Goal: Task Accomplishment & Management: Complete application form

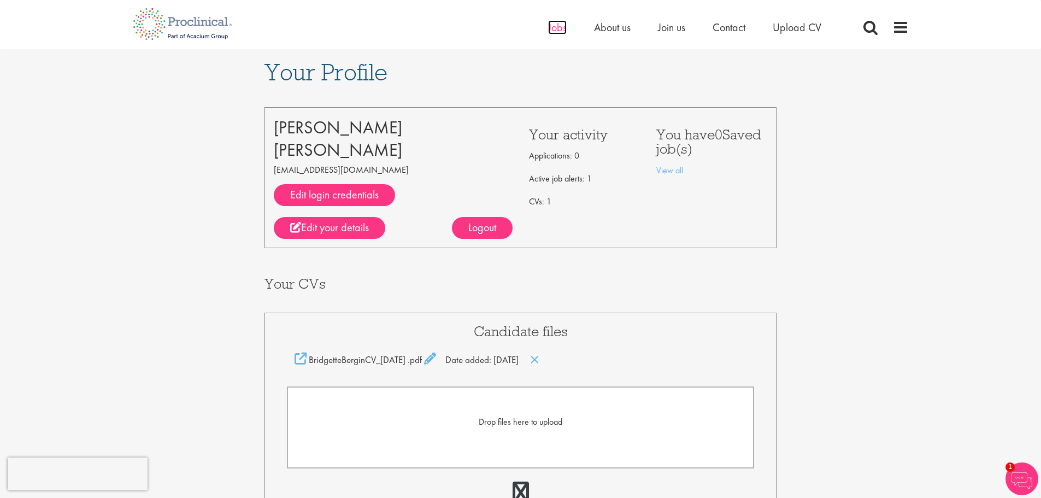
click at [553, 25] on span "Jobs" at bounding box center [557, 27] width 19 height 14
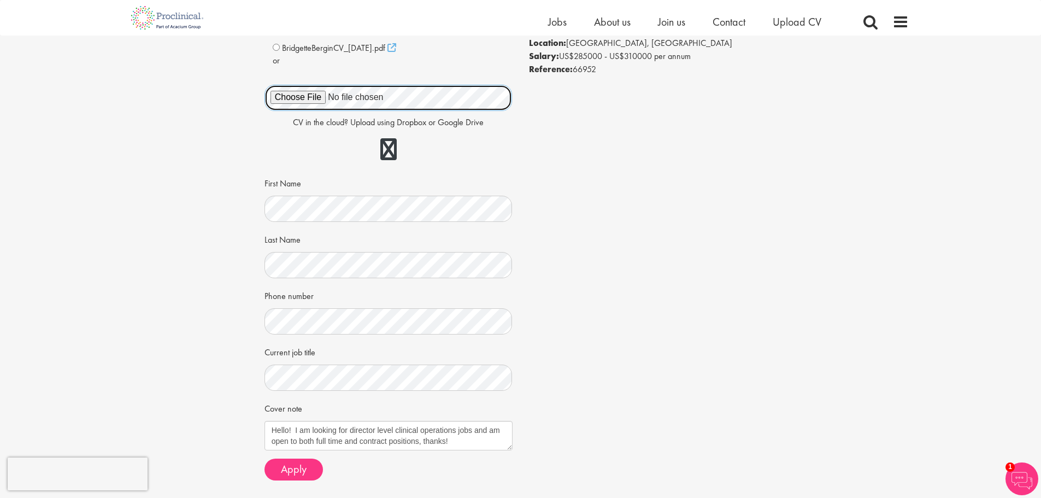
scroll to position [164, 0]
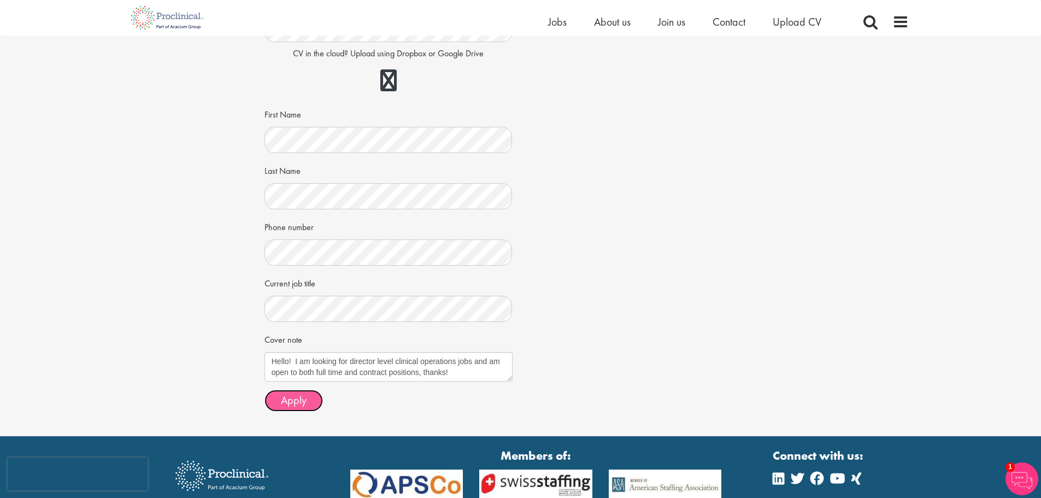
click at [292, 401] on span "Apply" at bounding box center [294, 400] width 26 height 14
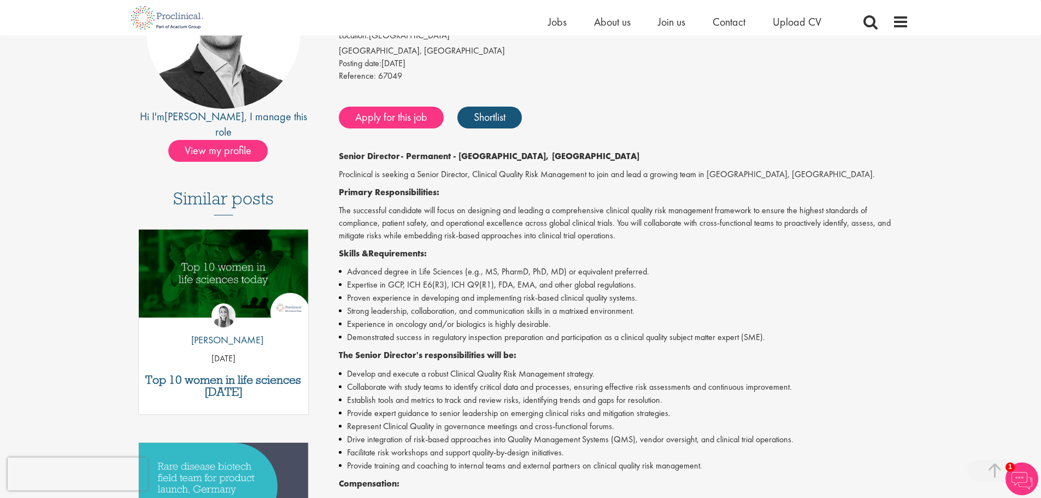
scroll to position [218, 0]
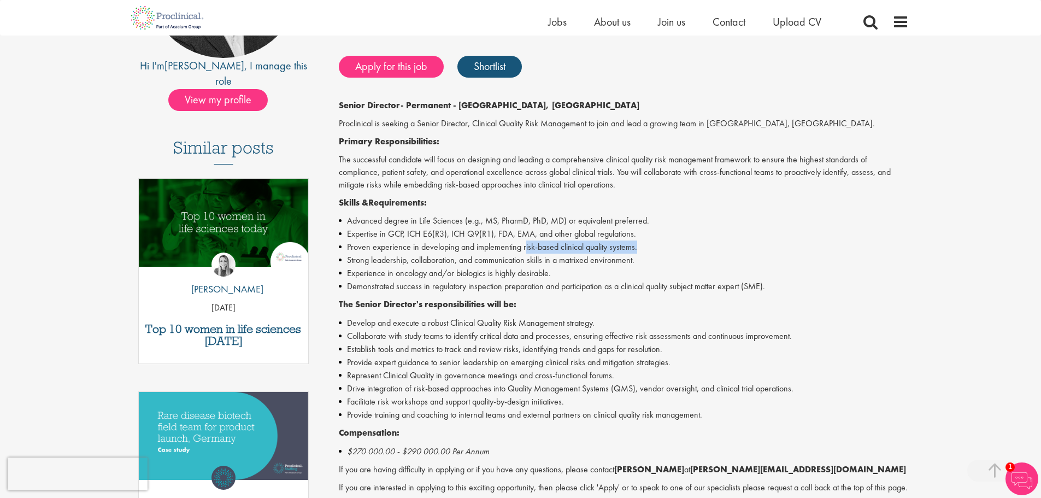
drag, startPoint x: 640, startPoint y: 247, endPoint x: 525, endPoint y: 245, distance: 114.7
click at [525, 245] on li "Proven experience in developing and implementing risk-based clinical quality sy…" at bounding box center [624, 246] width 570 height 13
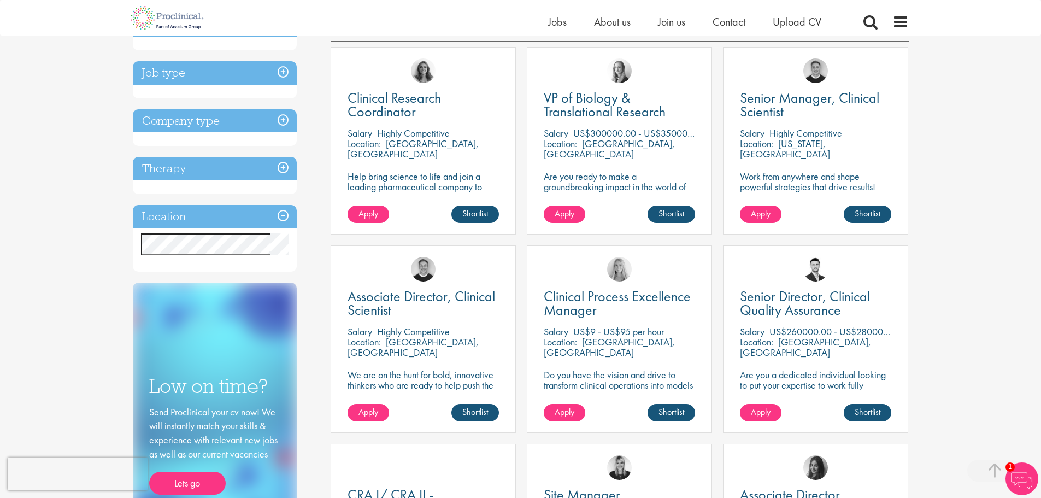
scroll to position [218, 0]
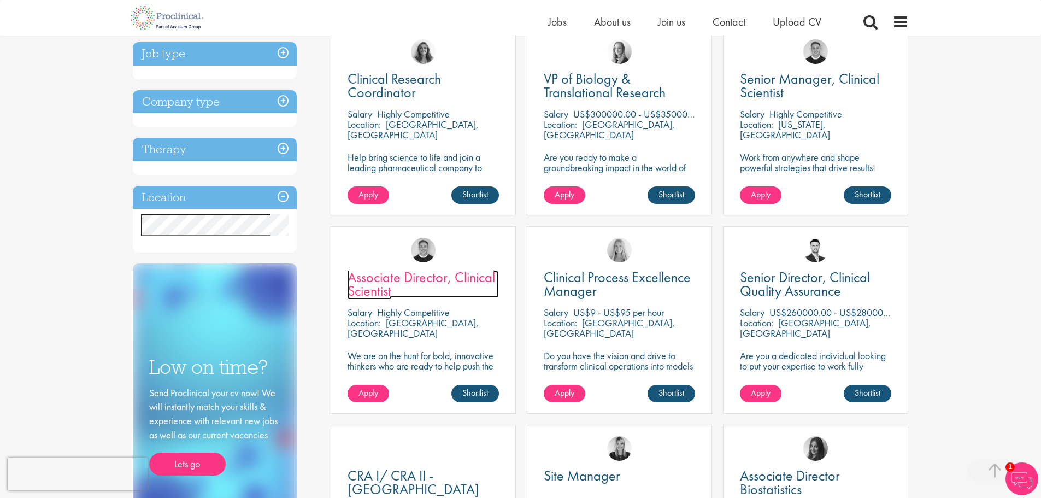
click at [389, 278] on span "Associate Director, Clinical Scientist" at bounding box center [420, 284] width 147 height 32
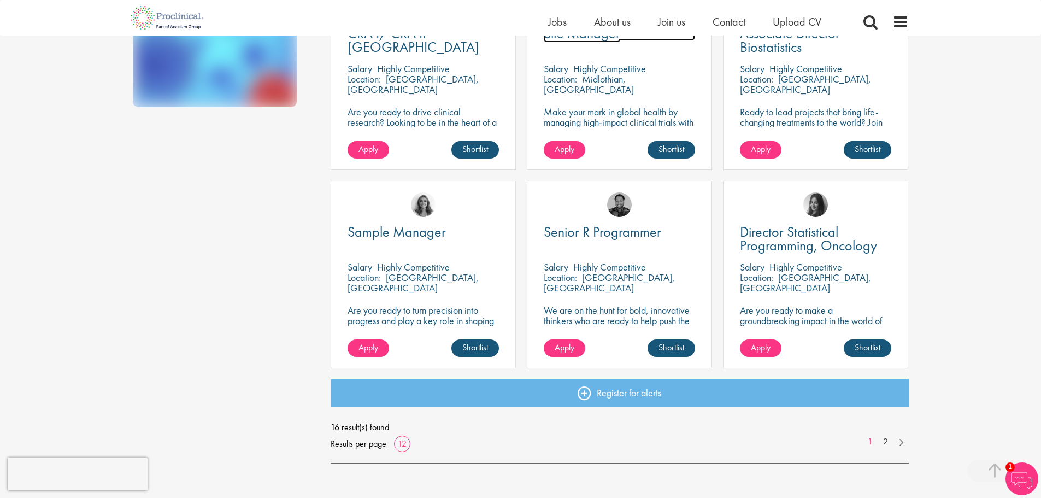
scroll to position [661, 0]
click at [886, 444] on link "2" at bounding box center [885, 441] width 16 height 13
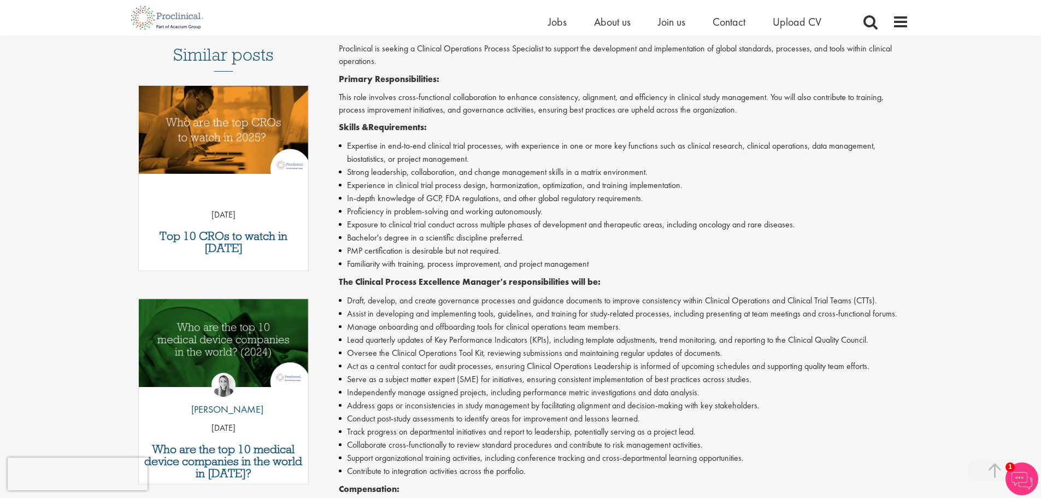
scroll to position [328, 0]
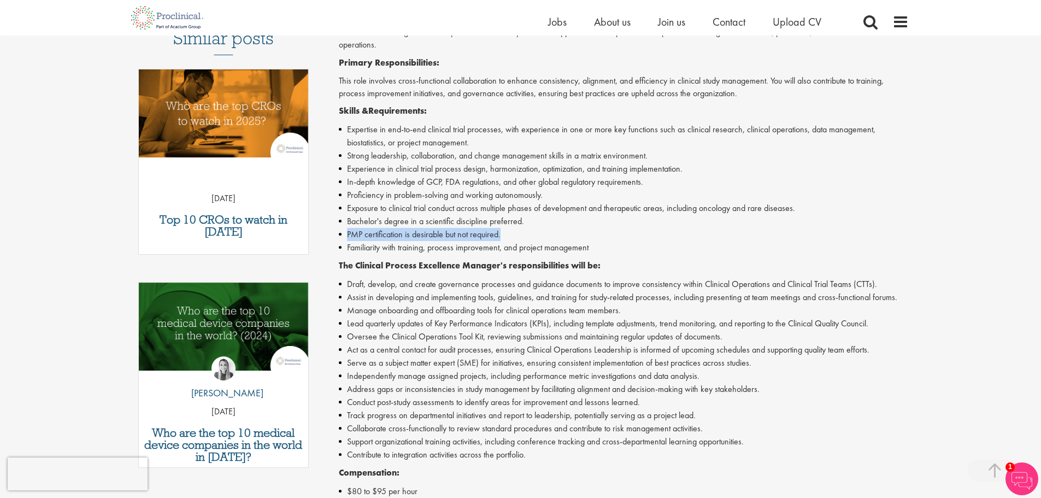
drag, startPoint x: 342, startPoint y: 231, endPoint x: 504, endPoint y: 231, distance: 162.2
click at [504, 231] on li "PMP certification is desirable but not required." at bounding box center [624, 234] width 570 height 13
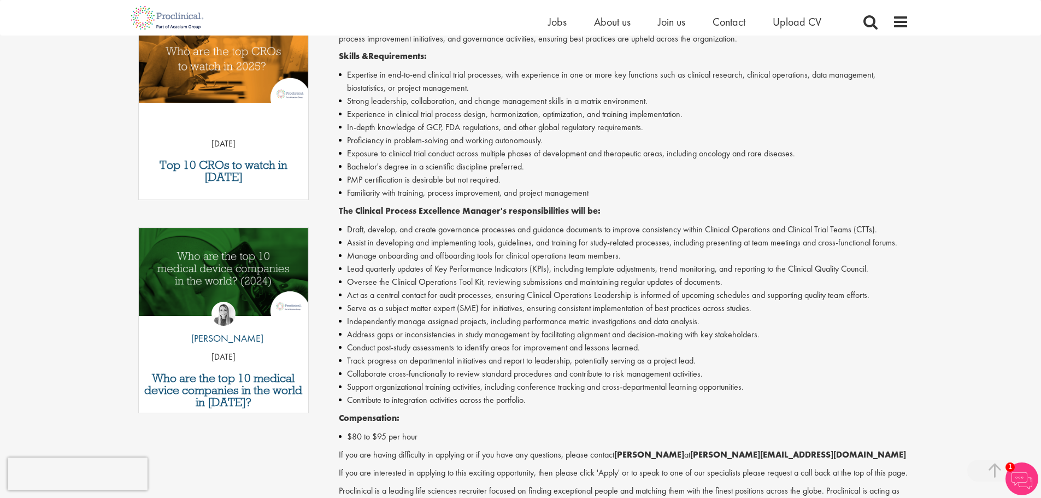
click at [437, 245] on li "Assist in developing and implementing tools, guidelines, and training for study…" at bounding box center [624, 242] width 570 height 13
click at [427, 254] on li "Manage onboarding and offboarding tools for clinical operations team members." at bounding box center [624, 255] width 570 height 13
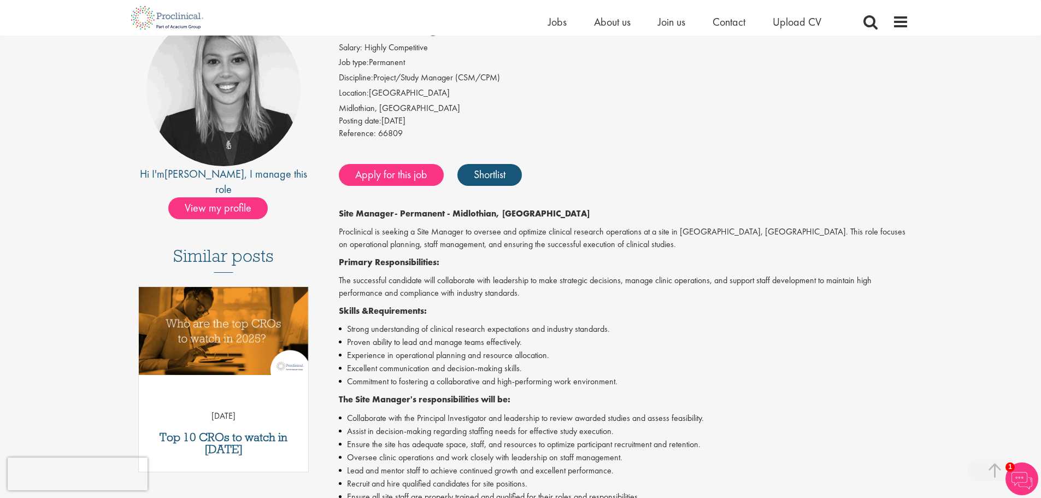
scroll to position [109, 0]
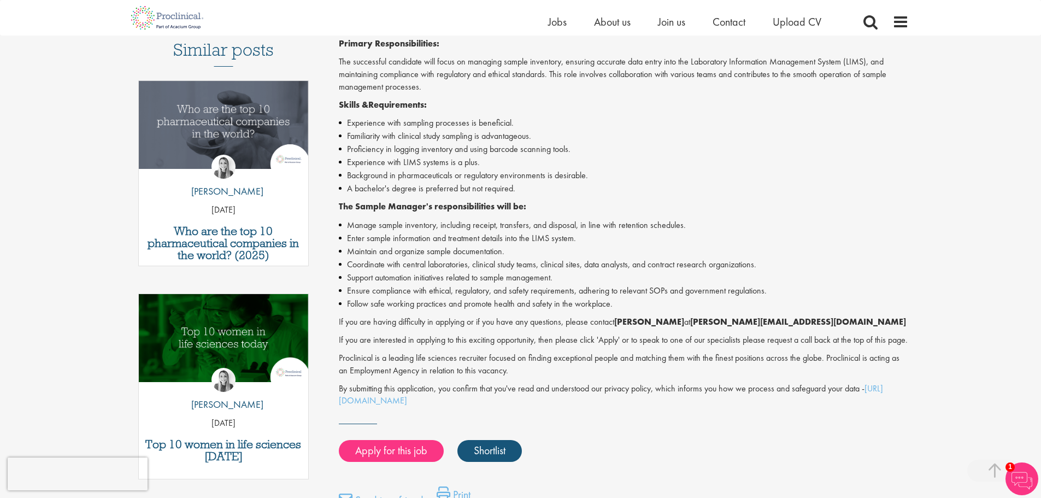
scroll to position [328, 0]
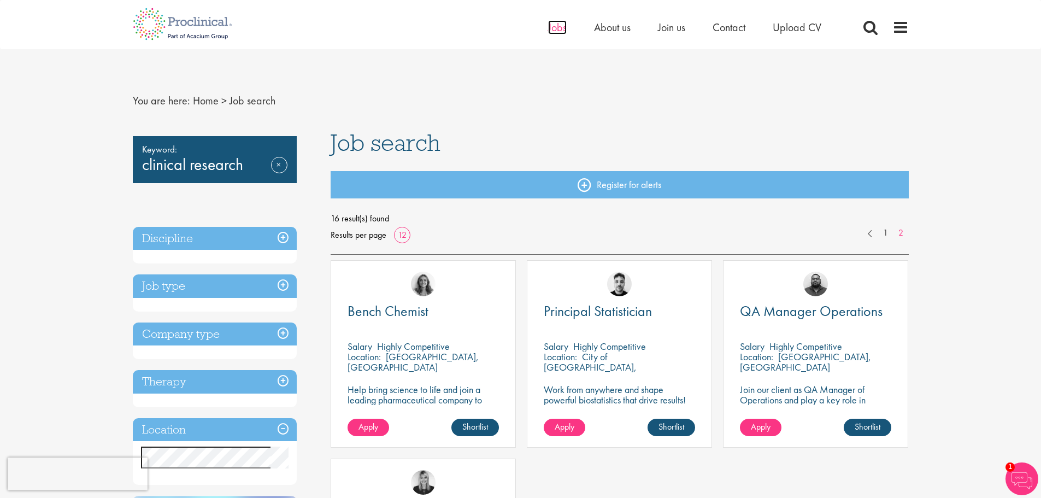
click at [550, 28] on span "Jobs" at bounding box center [557, 27] width 19 height 14
